Goal: Task Accomplishment & Management: Manage account settings

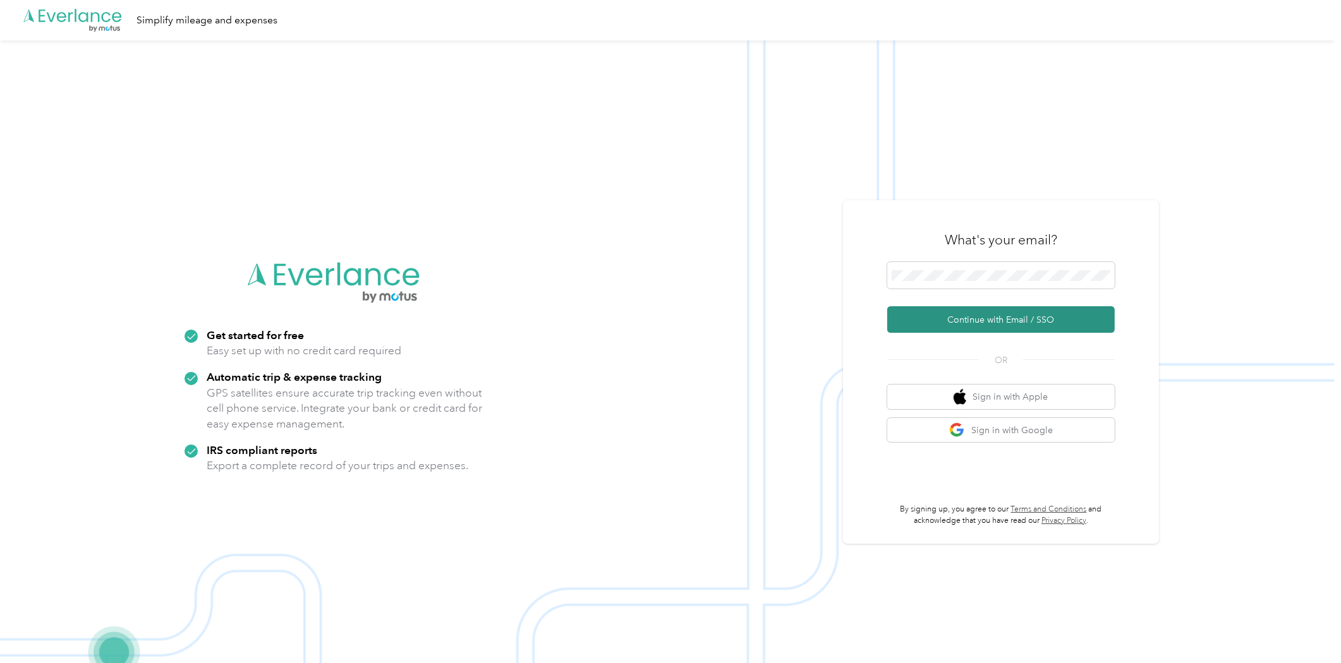
click at [1065, 313] on button "Continue with Email / SSO" at bounding box center [1000, 319] width 227 height 27
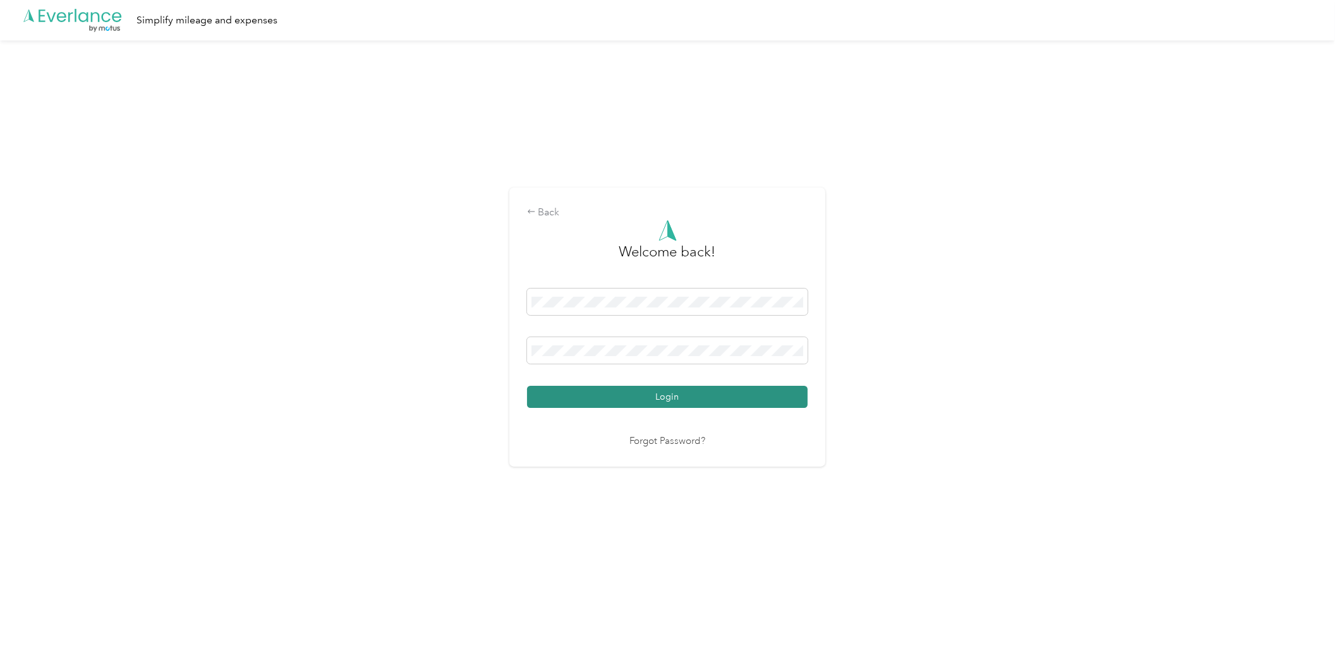
click at [744, 396] on button "Login" at bounding box center [667, 397] width 281 height 22
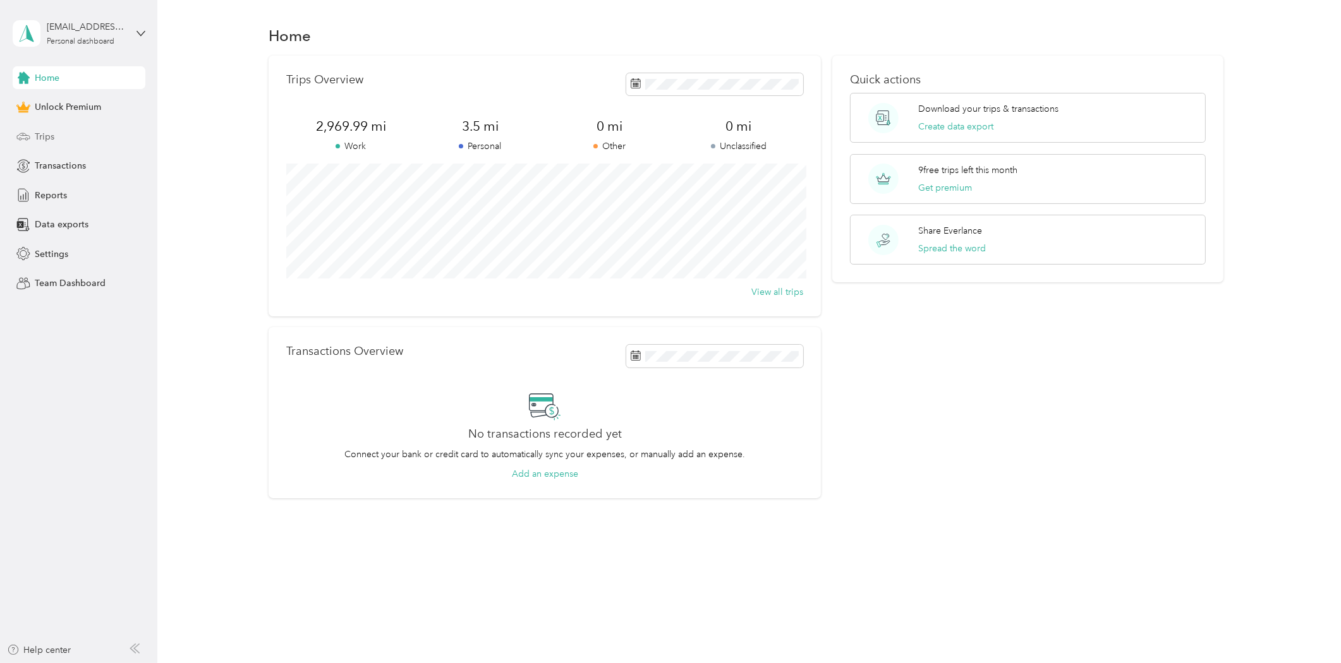
click at [78, 136] on div "Trips" at bounding box center [79, 136] width 133 height 23
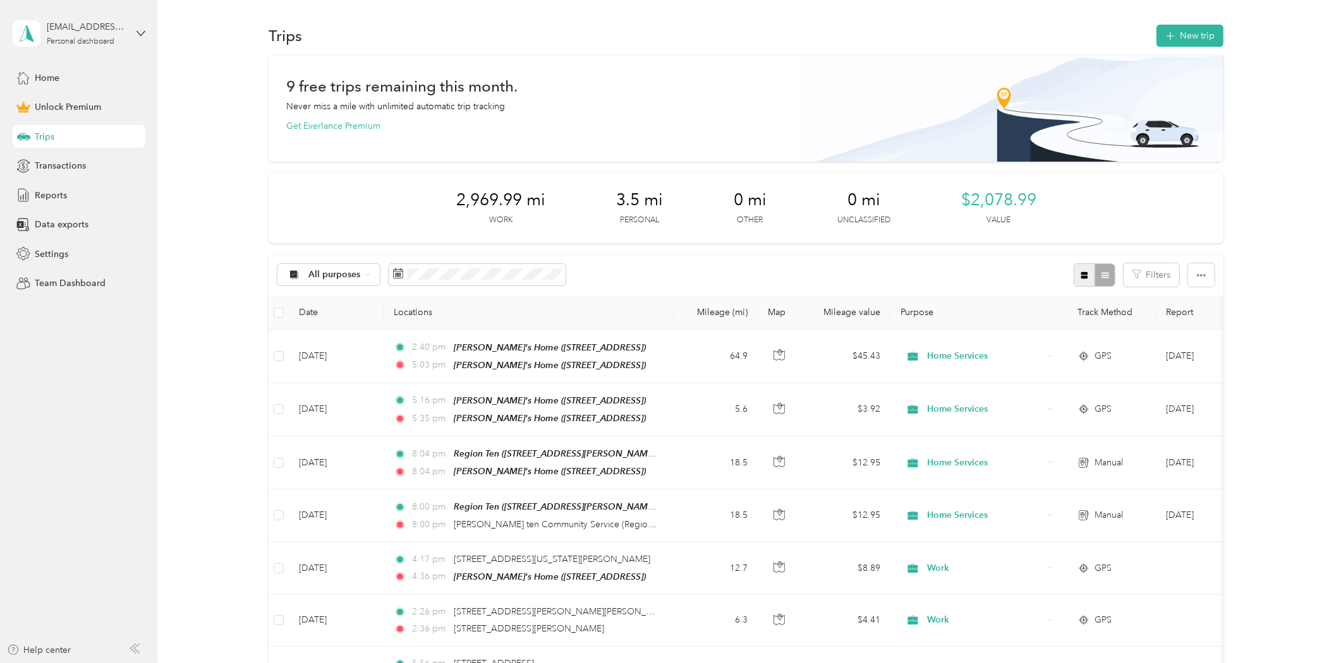
click at [1083, 275] on icon "button" at bounding box center [1084, 275] width 7 height 7
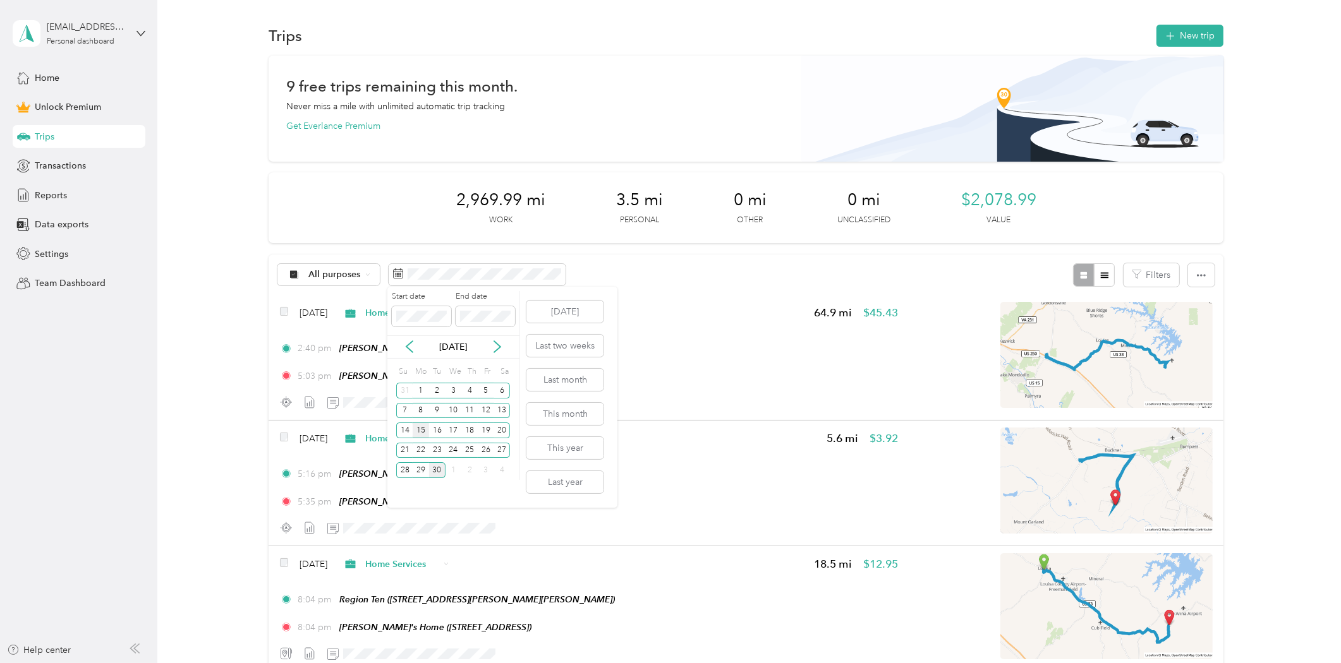
click at [418, 428] on div "15" at bounding box center [421, 431] width 16 height 16
click at [405, 465] on div "28" at bounding box center [404, 470] width 16 height 16
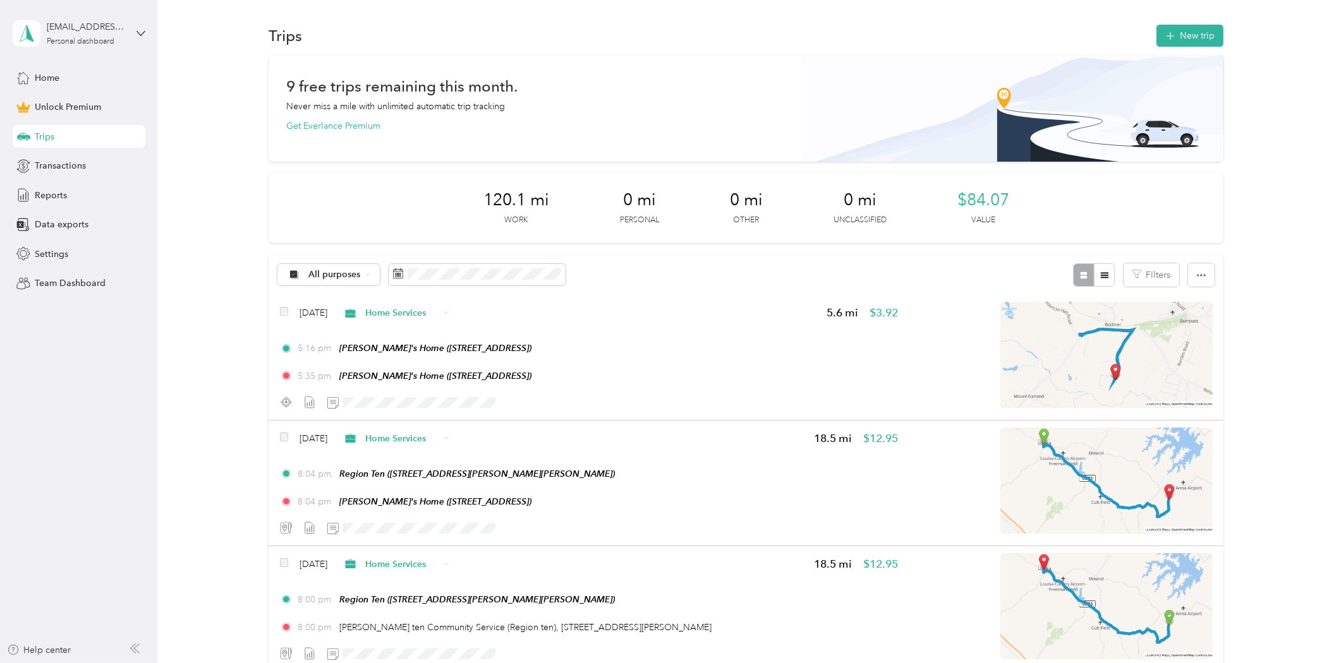
click at [135, 42] on div "[EMAIL_ADDRESS][DOMAIN_NAME] Personal dashboard" at bounding box center [79, 33] width 133 height 44
click at [85, 98] on div "Log out" at bounding box center [145, 100] width 248 height 22
